Goal: Feedback & Contribution: Submit feedback/report problem

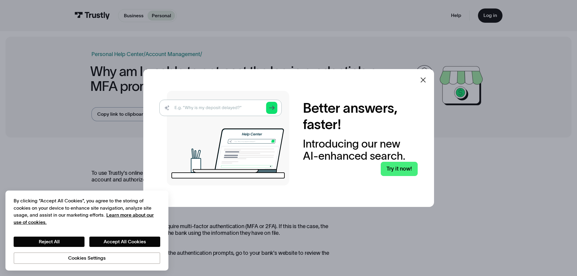
click at [424, 81] on icon at bounding box center [423, 79] width 7 height 7
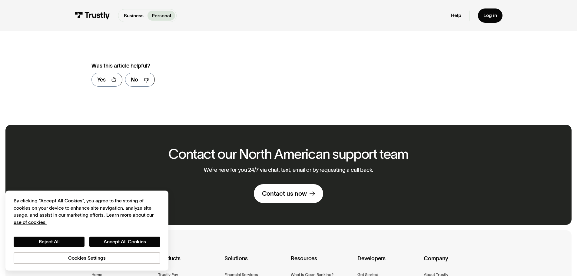
scroll to position [455, 0]
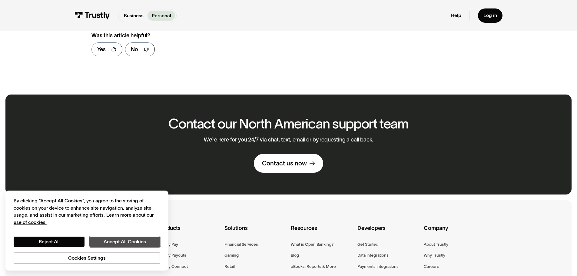
click at [115, 239] on button "Accept All Cookies" at bounding box center [124, 242] width 71 height 10
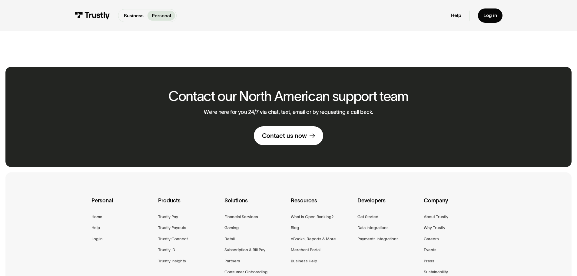
scroll to position [576, 0]
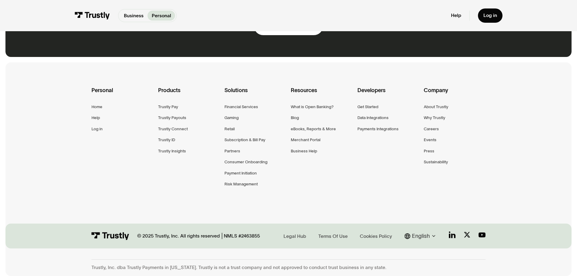
scroll to position [330, 0]
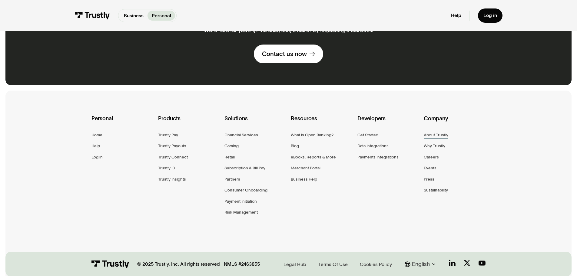
click at [429, 136] on div "About Trustly" at bounding box center [436, 135] width 25 height 7
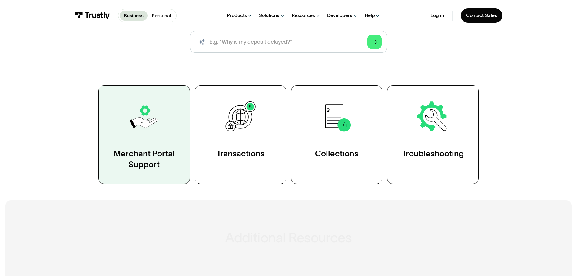
scroll to position [91, 0]
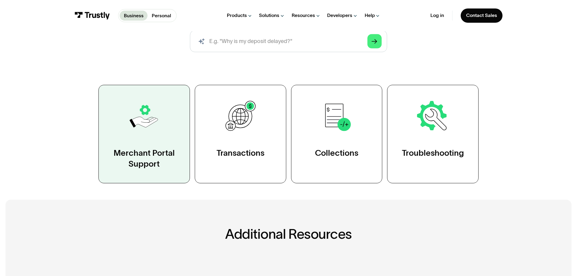
click at [141, 142] on link "Merchant Portal Support" at bounding box center [145, 134] width 92 height 99
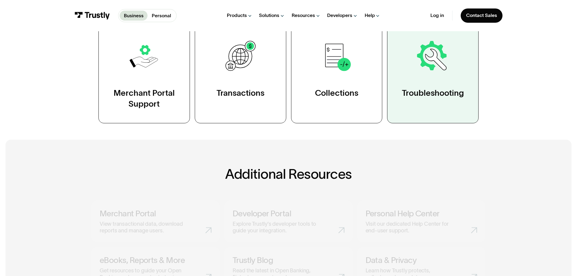
scroll to position [152, 0]
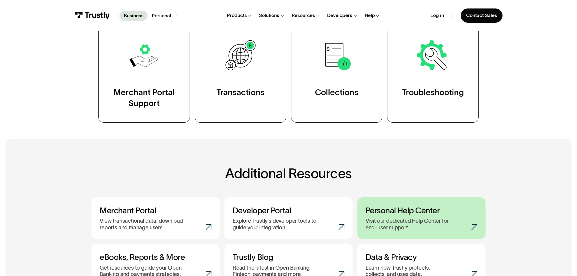
click at [427, 211] on h3 "Personal Help Center" at bounding box center [422, 211] width 112 height 10
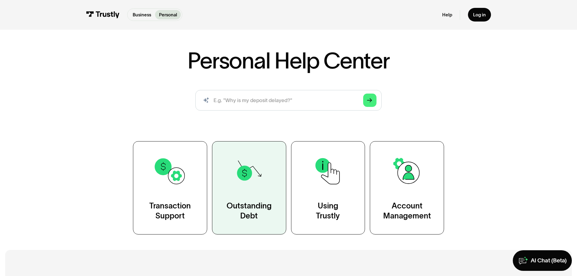
scroll to position [61, 0]
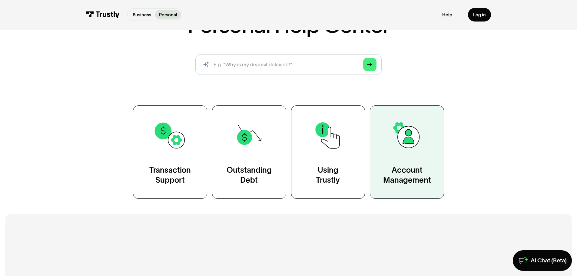
click at [410, 179] on div "Account Management" at bounding box center [407, 175] width 48 height 21
click at [403, 139] on img at bounding box center [407, 135] width 33 height 33
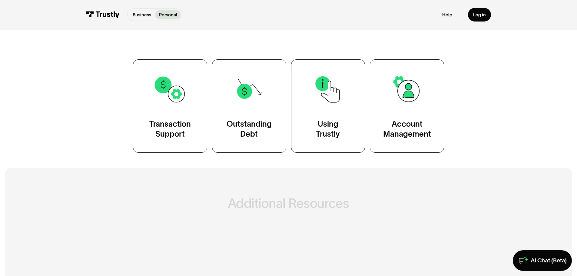
scroll to position [212, 0]
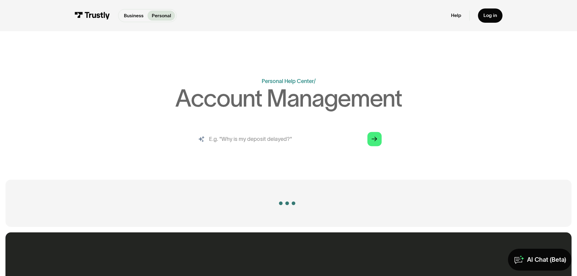
click at [383, 129] on input "search" at bounding box center [288, 139] width 197 height 22
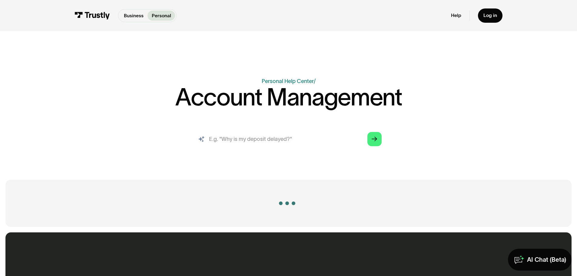
drag, startPoint x: 0, startPoint y: 0, endPoint x: 313, endPoint y: 138, distance: 342.3
click at [338, 143] on input "search" at bounding box center [288, 139] width 197 height 22
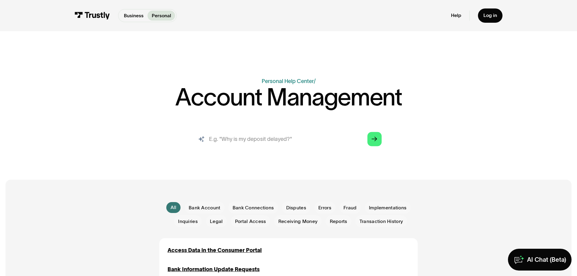
click at [291, 145] on input "search" at bounding box center [288, 139] width 197 height 22
type input "contact"
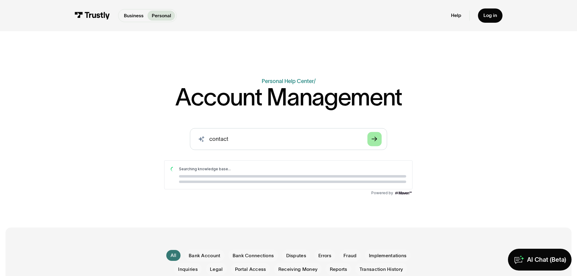
click at [373, 139] on icon "Arrow Right" at bounding box center [374, 139] width 5 height 6
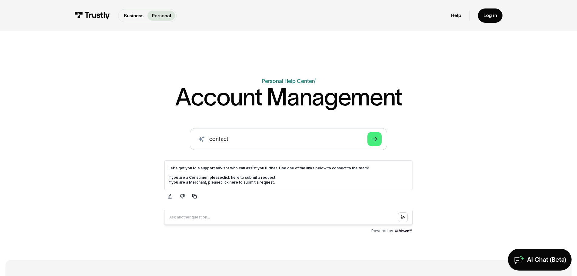
click at [243, 176] on link "click here to submit a request" at bounding box center [248, 177] width 53 height 5
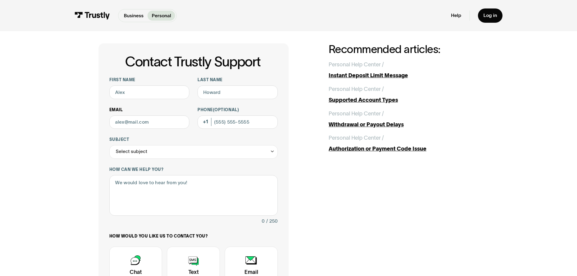
scroll to position [30, 0]
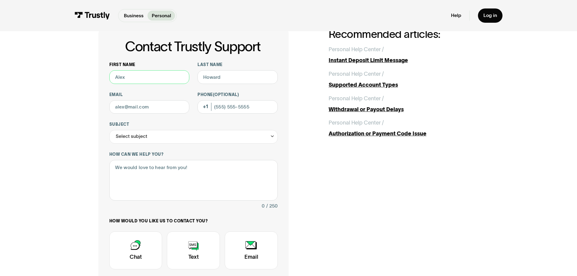
click at [158, 81] on input "First name" at bounding box center [149, 77] width 80 height 14
type input "Nickq"
type input "Nick"
type input "Tamborrino"
type input "ntamborrino@hotmail.com"
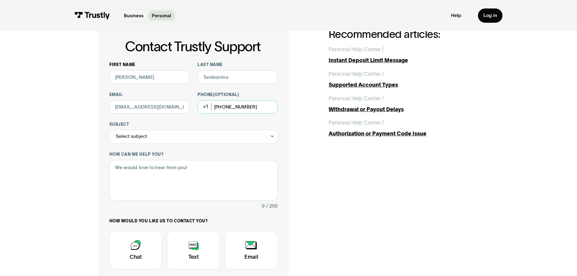
type input "(860) 508-5250"
click at [155, 137] on div "Select subject" at bounding box center [193, 137] width 169 height 14
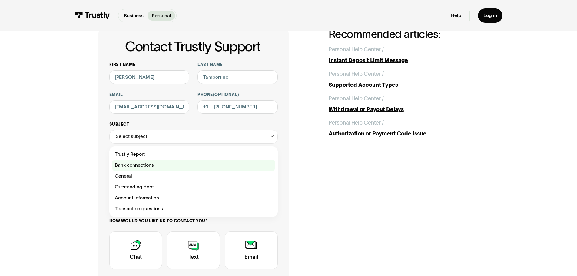
click at [146, 167] on div "Contact Trustly Support" at bounding box center [193, 165] width 163 height 11
type input "**********"
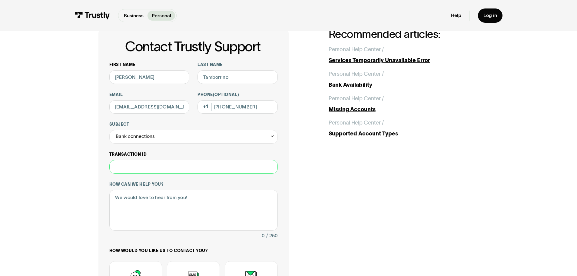
click at [140, 167] on input "Transaction ID" at bounding box center [193, 167] width 169 height 14
click at [129, 201] on textarea "How can we help you?" at bounding box center [193, 210] width 169 height 41
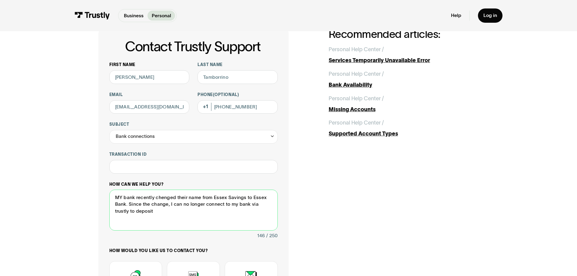
click at [163, 199] on textarea "MY bank recently chenged their name from Essex Savings to Essex Bank. Since the…" at bounding box center [193, 210] width 169 height 41
click at [144, 213] on textarea "MY bank recently changed their name from Essex Savings to Essex Bank. Since the…" at bounding box center [193, 210] width 169 height 41
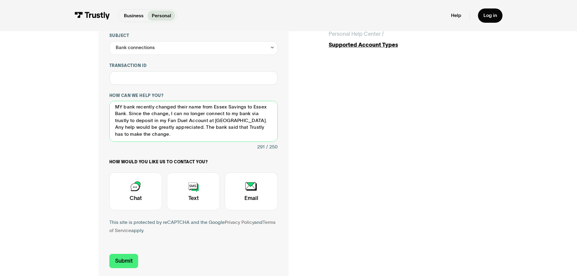
scroll to position [152, 0]
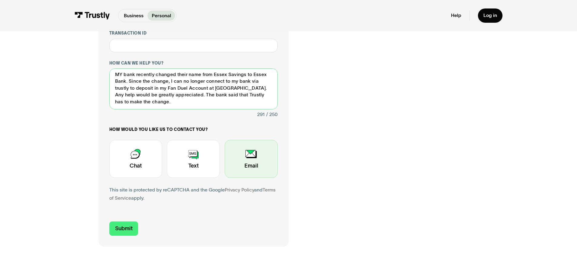
type textarea "MY bank recently changed their name from Essex Savings to Essex Bank. Since the…"
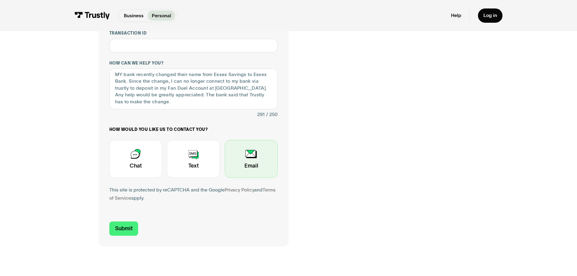
click at [249, 158] on div "Contact Trustly Support" at bounding box center [251, 159] width 53 height 38
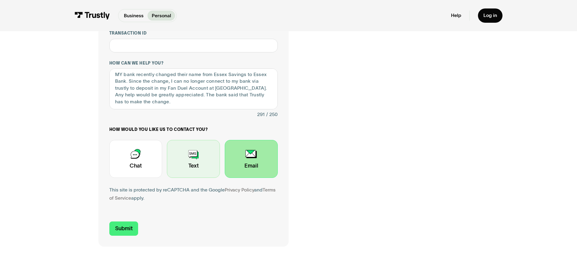
drag, startPoint x: 124, startPoint y: 231, endPoint x: 190, endPoint y: 170, distance: 89.7
click at [184, 187] on form "**********" at bounding box center [193, 88] width 169 height 295
click at [192, 162] on div "Contact Trustly Support" at bounding box center [193, 159] width 53 height 38
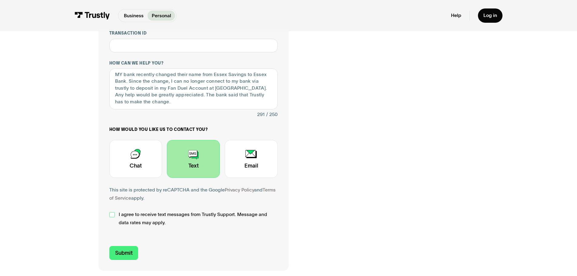
click at [112, 217] on div "Contact Trustly Support" at bounding box center [111, 214] width 5 height 5
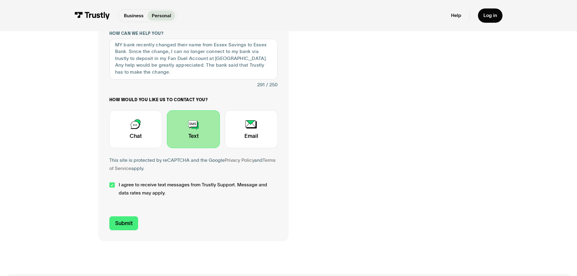
scroll to position [182, 0]
click at [124, 218] on input "Submit" at bounding box center [123, 223] width 29 height 14
type input "+18605085250"
